Goal: Information Seeking & Learning: Find specific fact

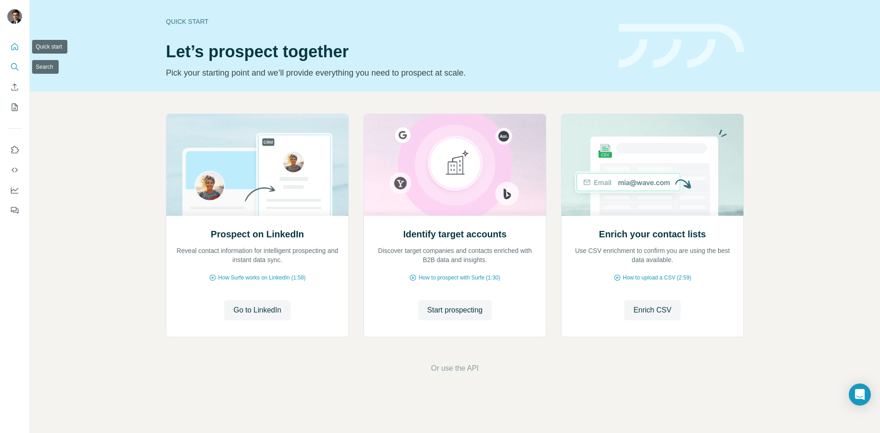
click at [16, 64] on icon "Search" at bounding box center [14, 66] width 6 height 6
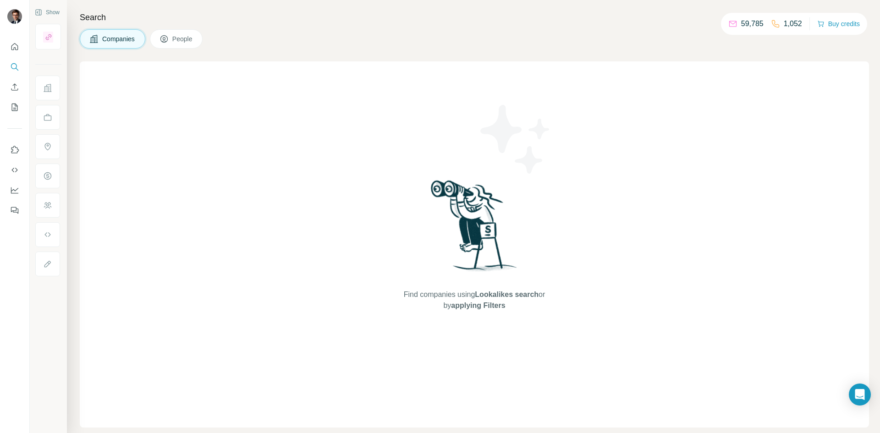
click at [180, 44] on button "People" at bounding box center [176, 38] width 53 height 19
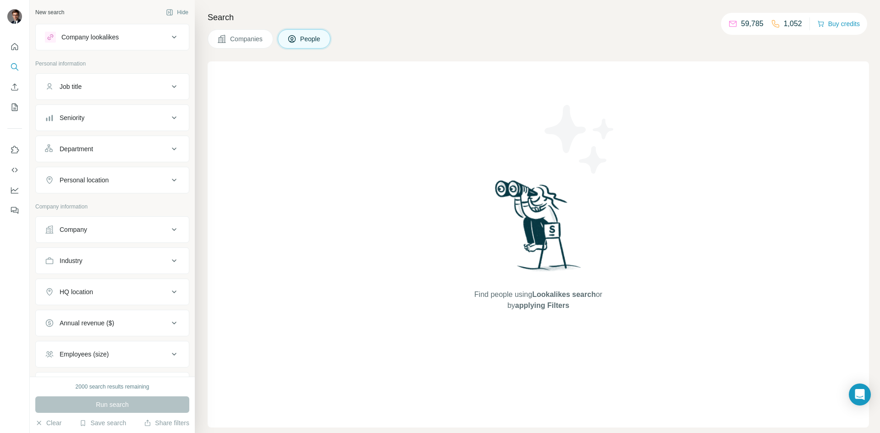
click at [89, 86] on div "Job title" at bounding box center [107, 86] width 124 height 9
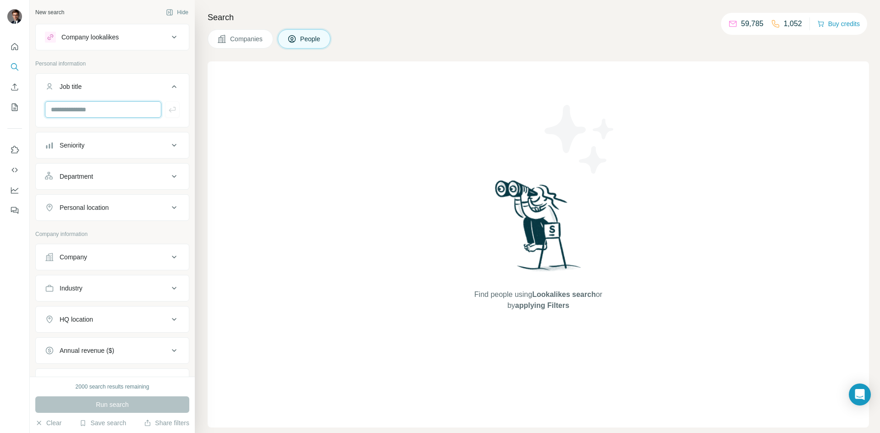
click at [84, 108] on input "text" at bounding box center [103, 109] width 116 height 16
type input "*******"
click at [93, 149] on div "Seniority" at bounding box center [107, 145] width 124 height 9
click at [49, 204] on icon at bounding box center [50, 202] width 11 height 11
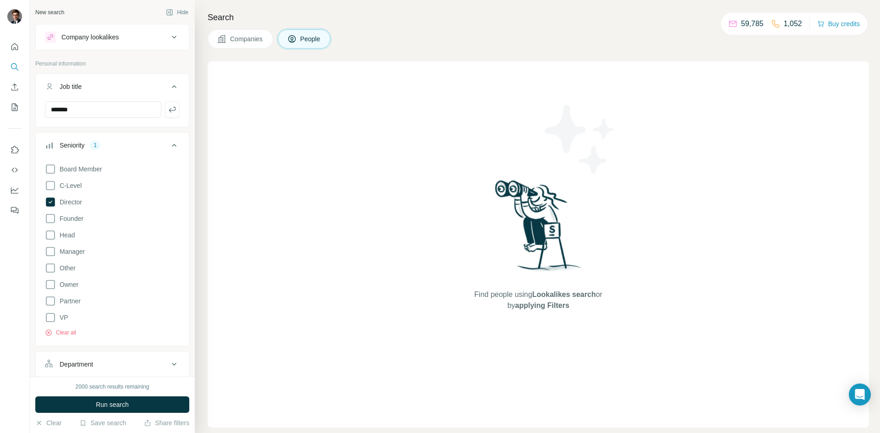
click at [49, 186] on icon at bounding box center [50, 185] width 11 height 11
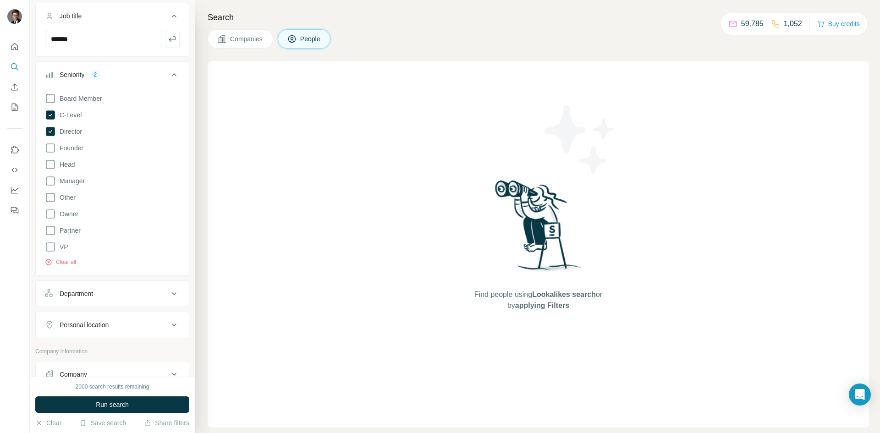
scroll to position [183, 0]
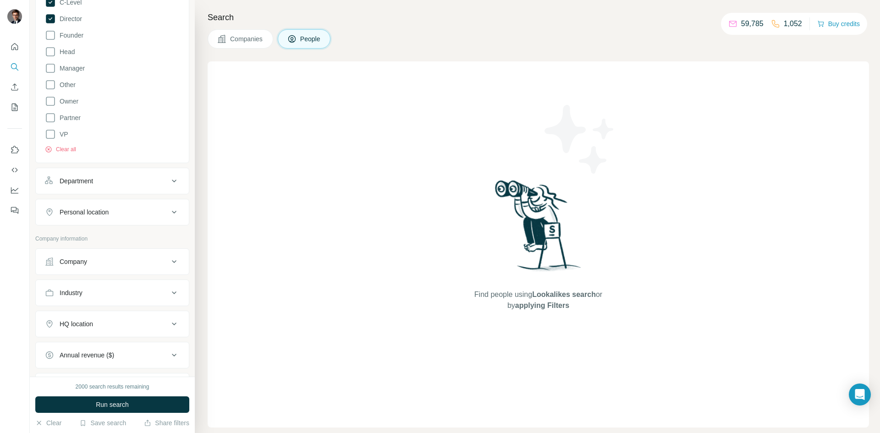
click at [105, 262] on div "Company" at bounding box center [107, 261] width 124 height 9
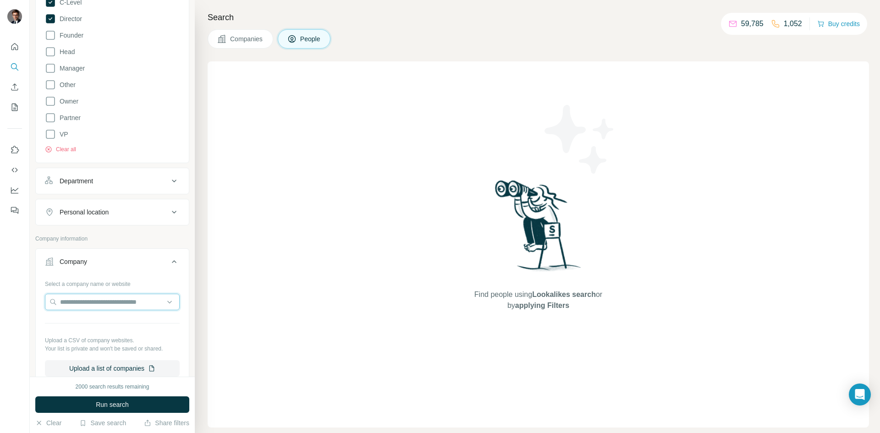
click at [91, 297] on input "text" at bounding box center [112, 302] width 135 height 16
type input "******"
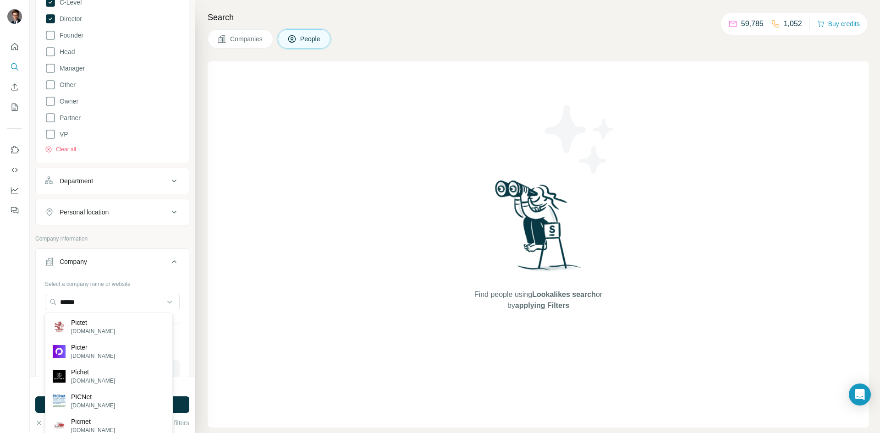
click at [126, 326] on div "Pictet [DOMAIN_NAME]" at bounding box center [108, 326] width 123 height 25
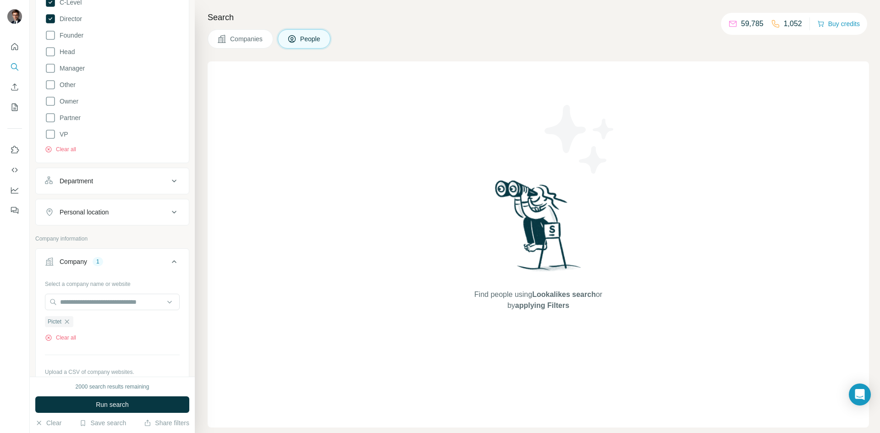
click at [139, 400] on button "Run search" at bounding box center [112, 404] width 154 height 16
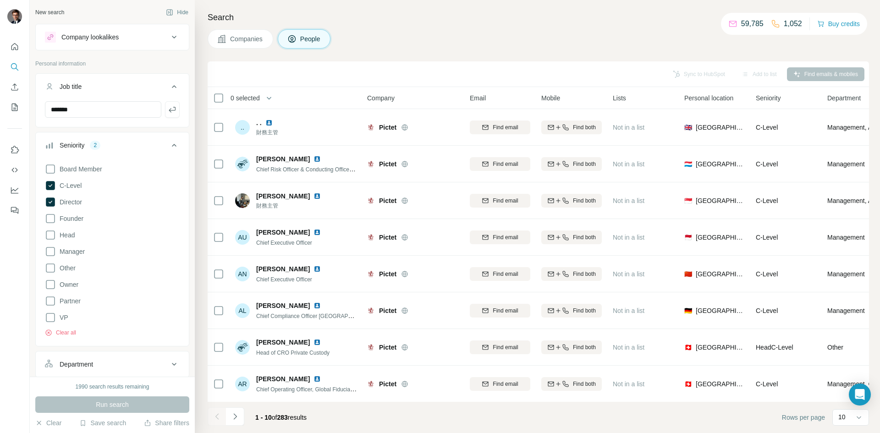
click at [168, 111] on icon "button" at bounding box center [172, 109] width 9 height 9
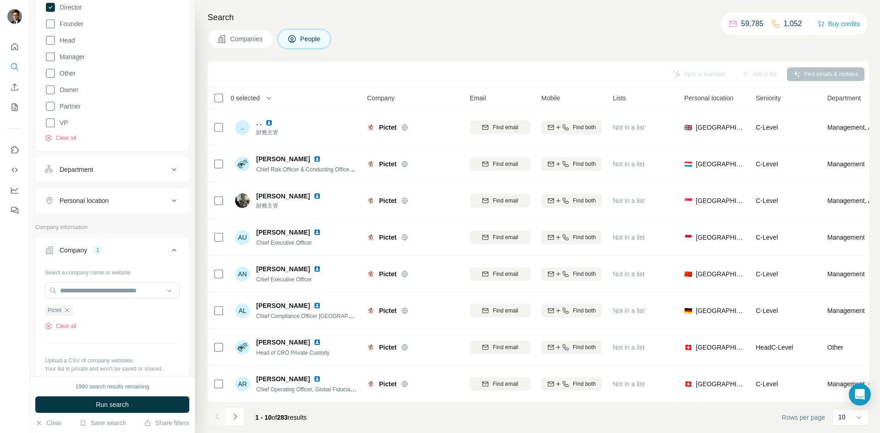
scroll to position [229, 0]
click at [118, 198] on div "Personal location" at bounding box center [107, 198] width 124 height 9
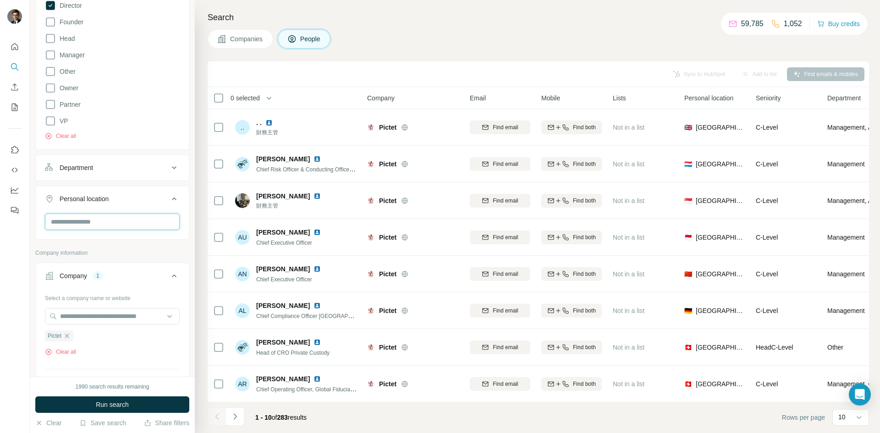
click at [96, 219] on input "text" at bounding box center [112, 222] width 135 height 16
type input "********"
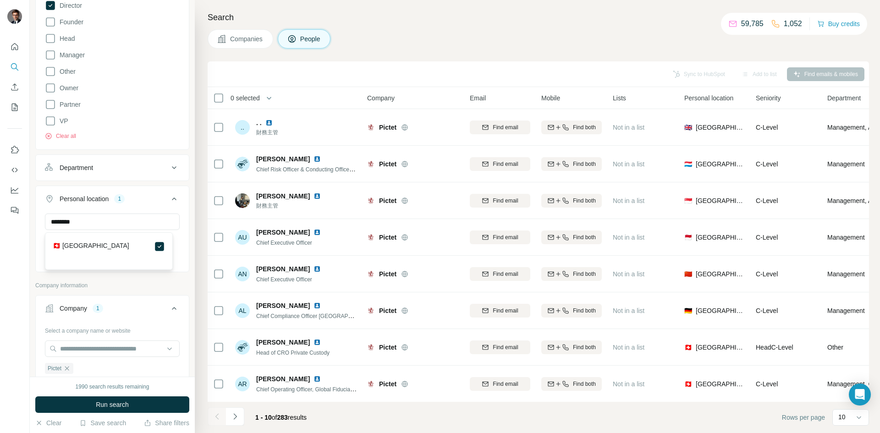
click at [137, 401] on button "Run search" at bounding box center [112, 404] width 154 height 16
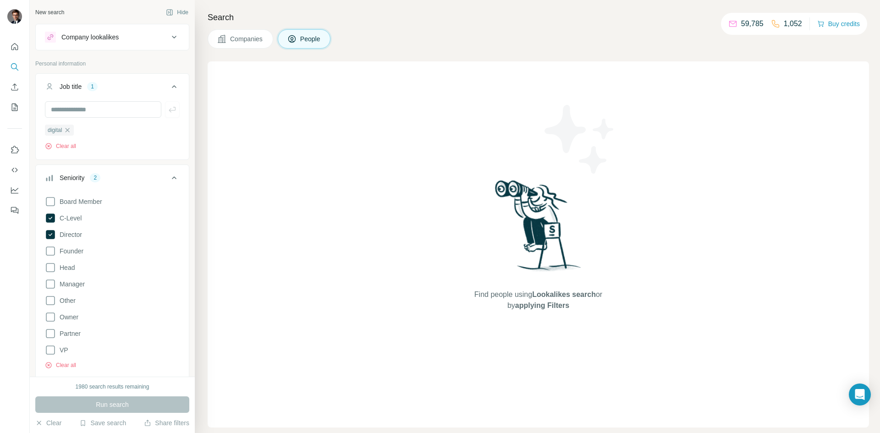
click at [67, 129] on icon "button" at bounding box center [68, 130] width 4 height 4
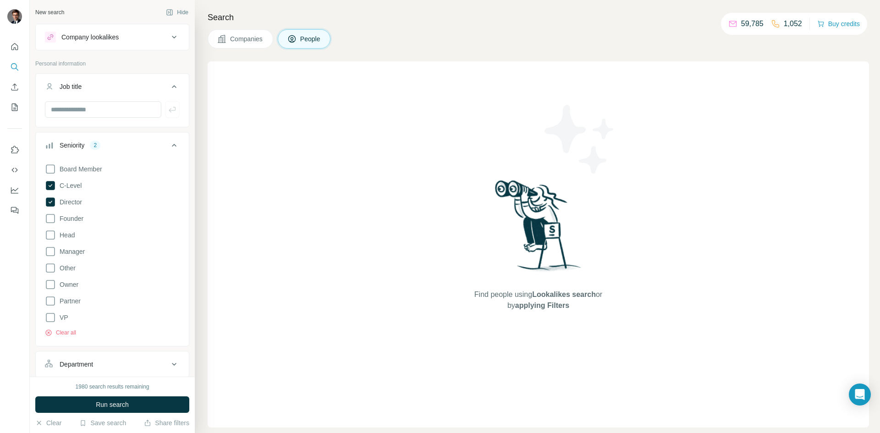
click at [115, 408] on span "Run search" at bounding box center [112, 404] width 33 height 9
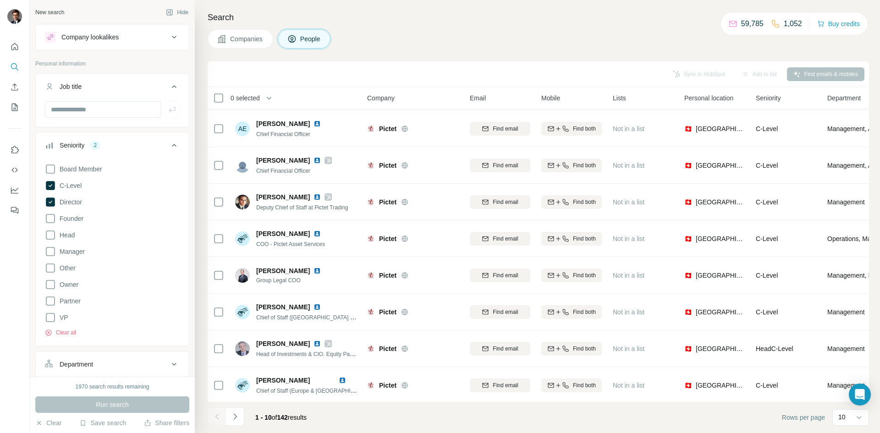
scroll to position [78, 0]
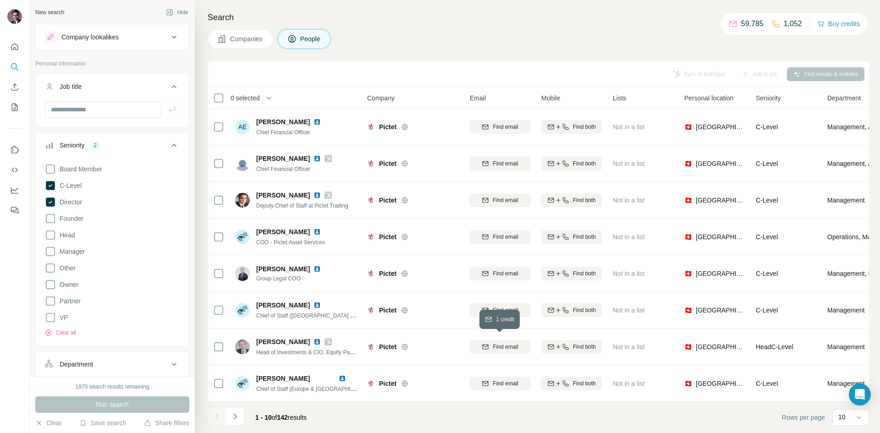
click at [485, 345] on icon "button" at bounding box center [486, 346] width 6 height 3
click at [663, 75] on button "Sync to HubSpot (1)" at bounding box center [678, 74] width 73 height 14
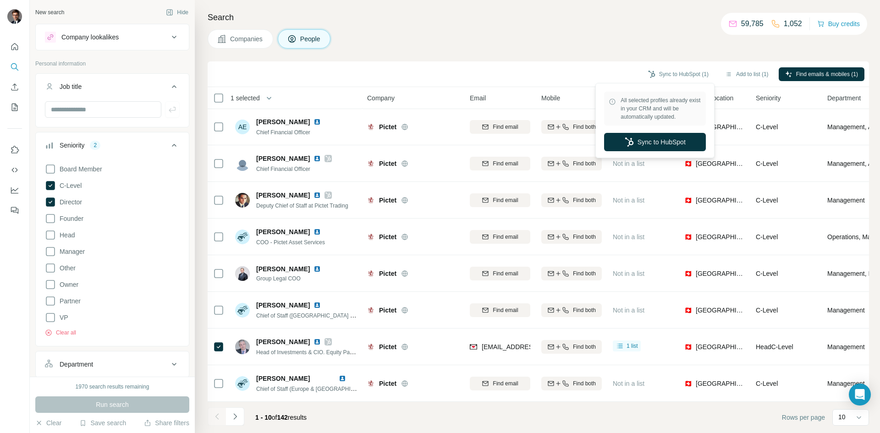
click at [669, 141] on button "Sync to HubSpot" at bounding box center [655, 142] width 102 height 18
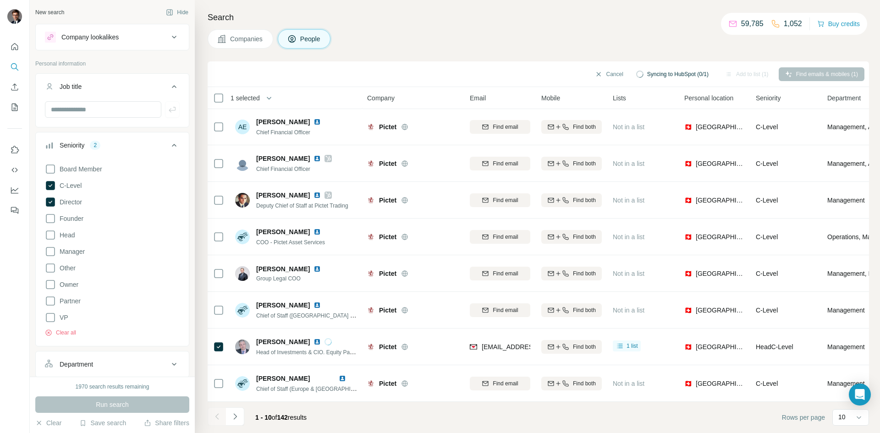
click at [241, 414] on button "Navigate to next page" at bounding box center [235, 416] width 18 height 18
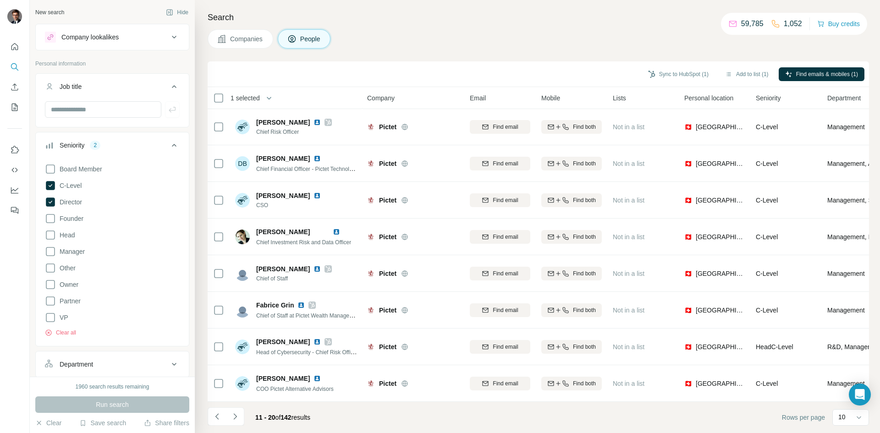
click at [239, 415] on icon "Navigate to next page" at bounding box center [235, 416] width 9 height 9
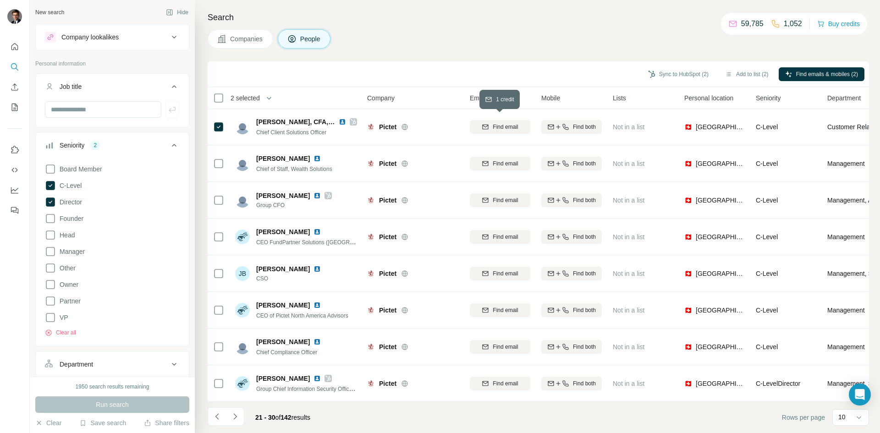
click at [516, 123] on span "Find email" at bounding box center [505, 127] width 25 height 8
click at [236, 420] on icon "Navigate to next page" at bounding box center [235, 416] width 9 height 9
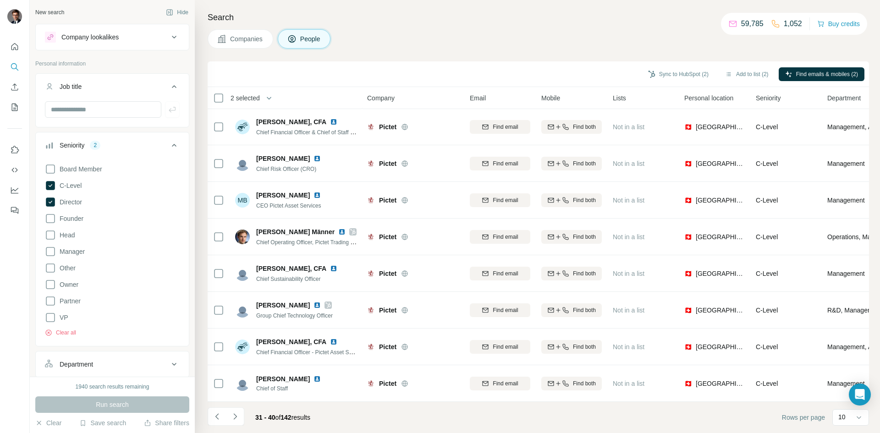
click at [235, 418] on icon "Navigate to next page" at bounding box center [235, 416] width 9 height 9
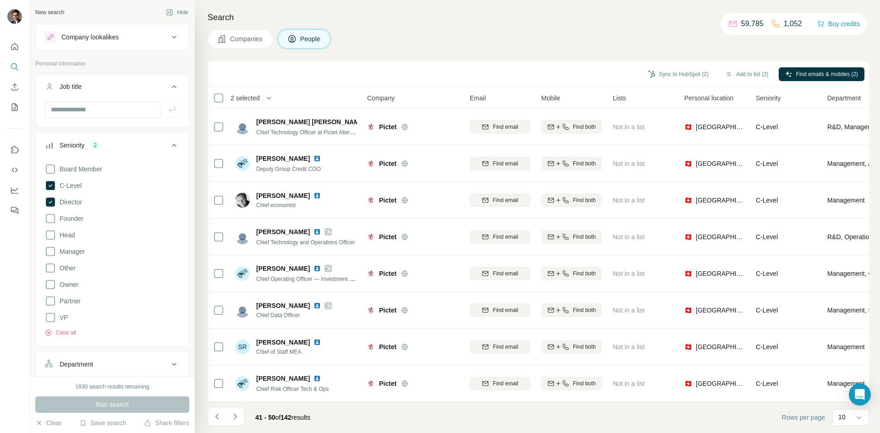
click at [236, 417] on icon "Navigate to next page" at bounding box center [234, 416] width 3 height 6
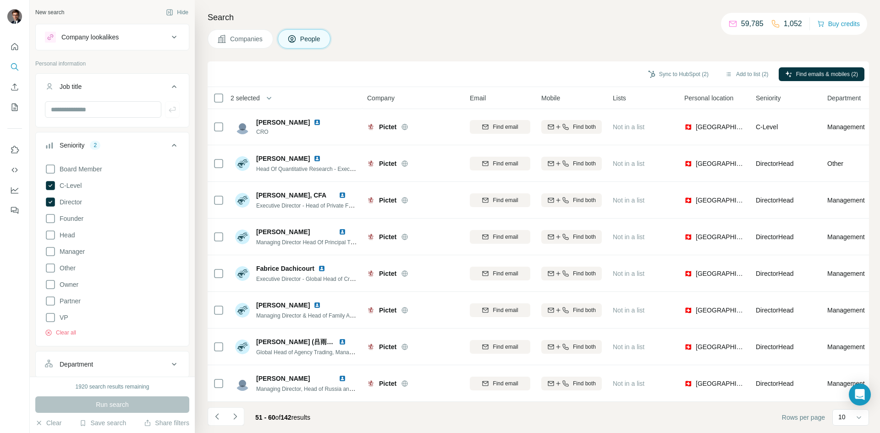
click at [239, 420] on icon "Navigate to next page" at bounding box center [235, 416] width 9 height 9
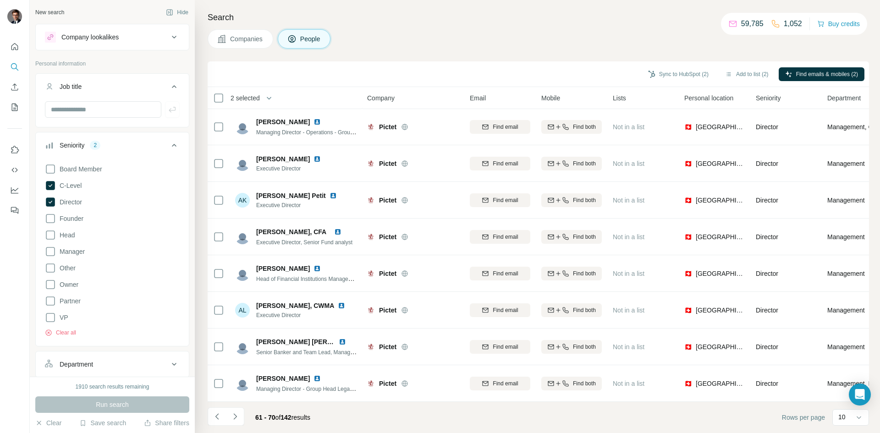
click at [235, 417] on icon "Navigate to next page" at bounding box center [235, 416] width 9 height 9
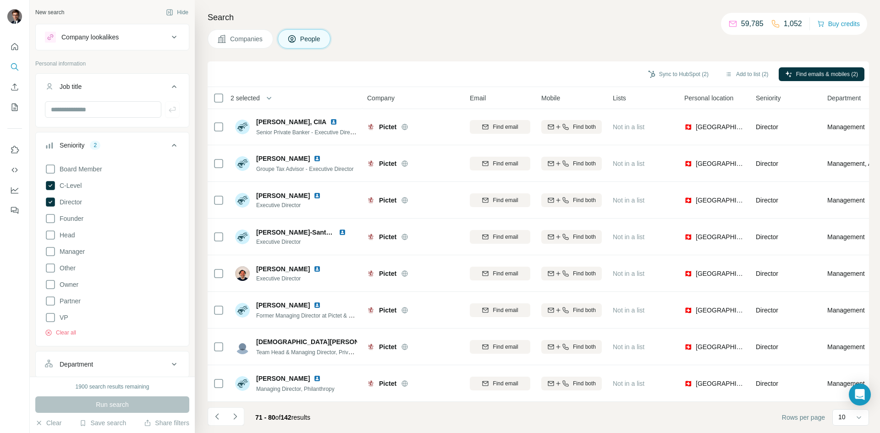
click at [238, 415] on icon "Navigate to next page" at bounding box center [235, 416] width 9 height 9
click at [237, 413] on icon "Navigate to next page" at bounding box center [235, 416] width 9 height 9
click at [237, 415] on icon "Navigate to next page" at bounding box center [235, 416] width 9 height 9
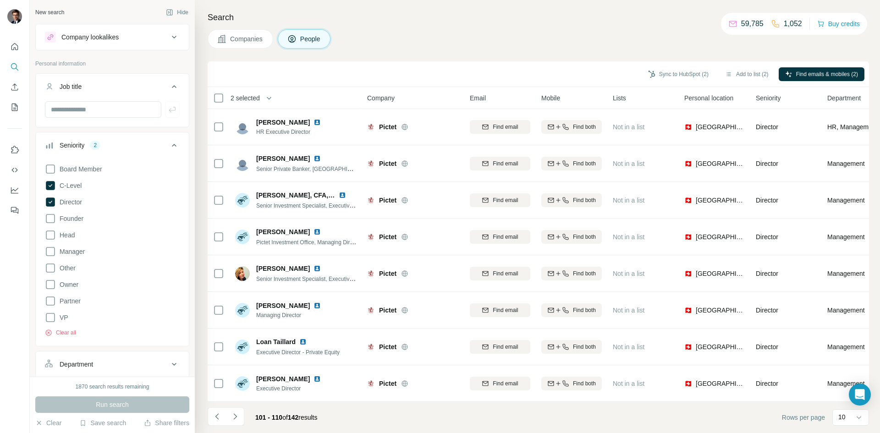
click at [232, 420] on icon "Navigate to next page" at bounding box center [235, 416] width 9 height 9
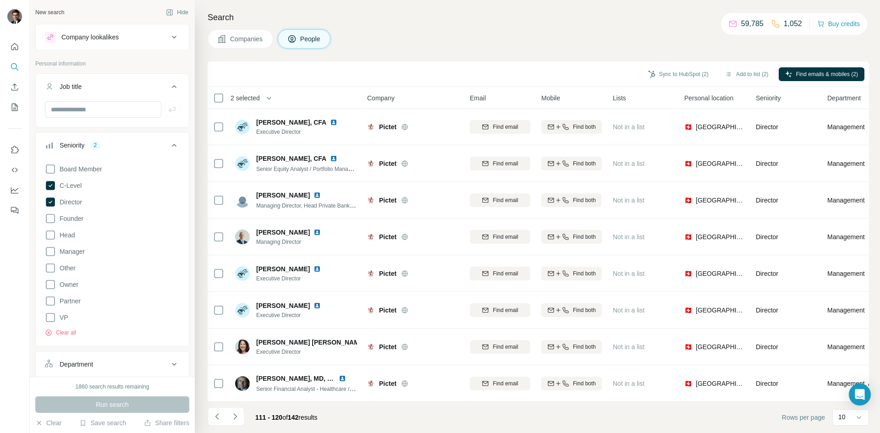
click at [232, 416] on icon "Navigate to next page" at bounding box center [235, 416] width 9 height 9
